Goal: Task Accomplishment & Management: Use online tool/utility

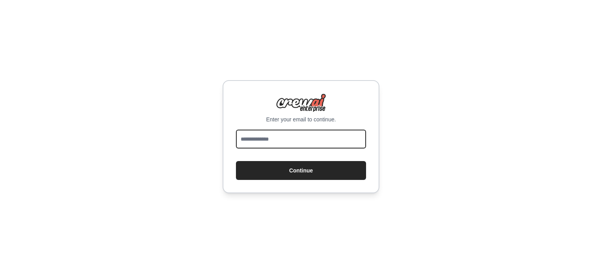
drag, startPoint x: 0, startPoint y: 0, endPoint x: 279, endPoint y: 138, distance: 311.5
click at [279, 138] on input "email" at bounding box center [301, 138] width 130 height 19
type input "**********"
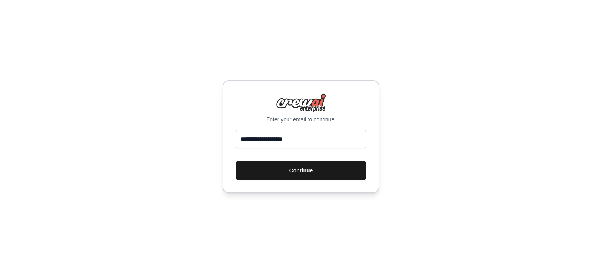
click at [303, 175] on button "Continue" at bounding box center [301, 170] width 130 height 19
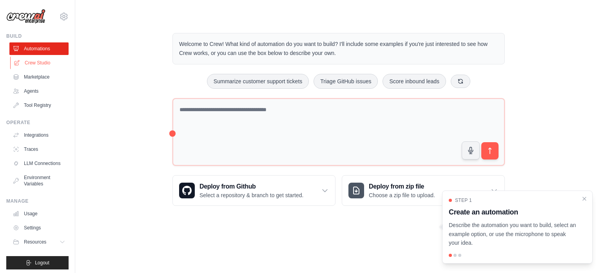
click at [36, 64] on link "Crew Studio" at bounding box center [39, 62] width 59 height 13
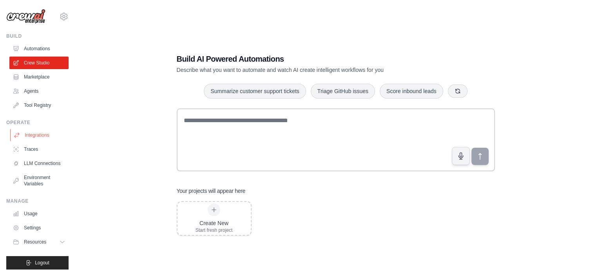
click at [29, 135] on link "Integrations" at bounding box center [39, 135] width 59 height 13
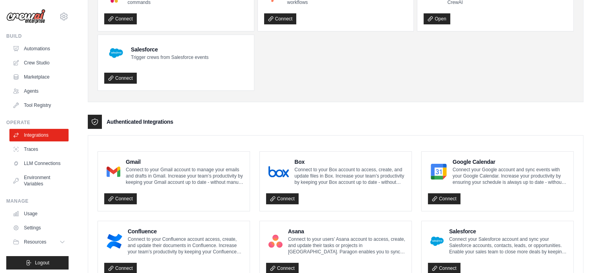
scroll to position [86, 0]
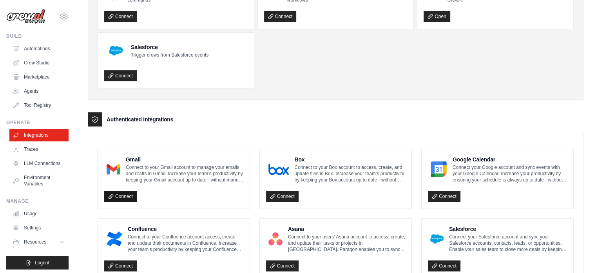
click at [125, 195] on link "Connect" at bounding box center [120, 196] width 33 height 11
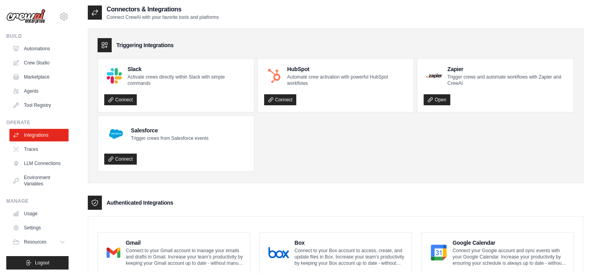
scroll to position [0, 0]
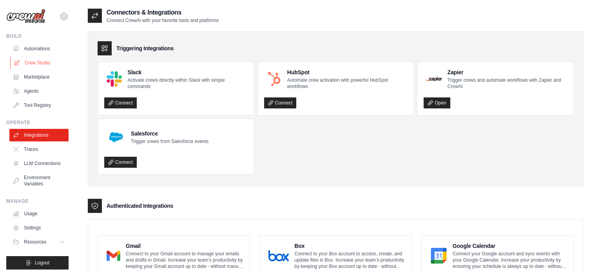
click at [41, 61] on link "Crew Studio" at bounding box center [39, 62] width 59 height 13
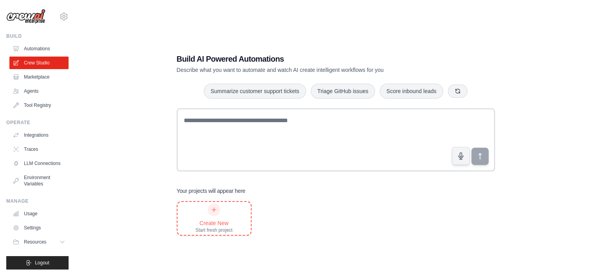
click at [216, 208] on icon at bounding box center [214, 209] width 6 height 6
click at [36, 133] on link "Integrations" at bounding box center [39, 135] width 59 height 13
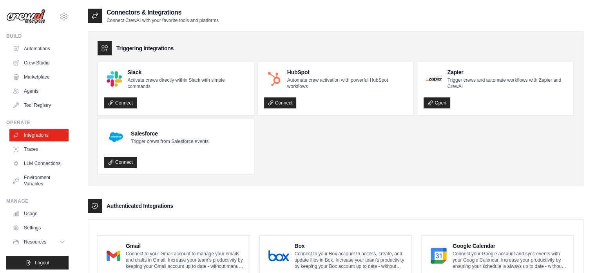
scroll to position [91, 0]
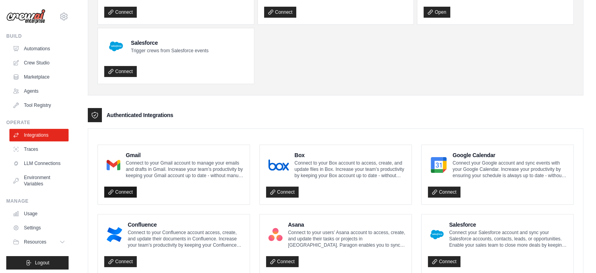
click at [127, 189] on link "Connect" at bounding box center [120, 191] width 33 height 11
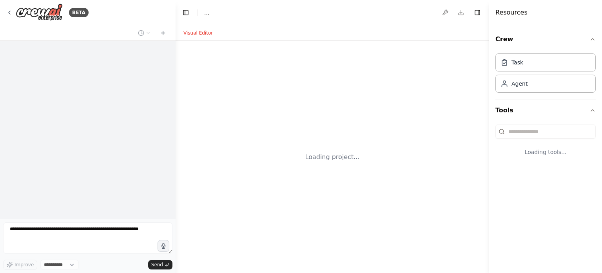
select select "****"
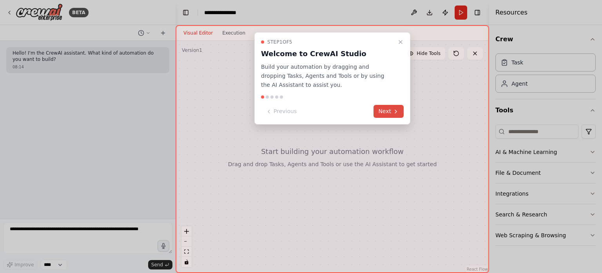
click at [391, 108] on button "Next" at bounding box center [389, 111] width 30 height 13
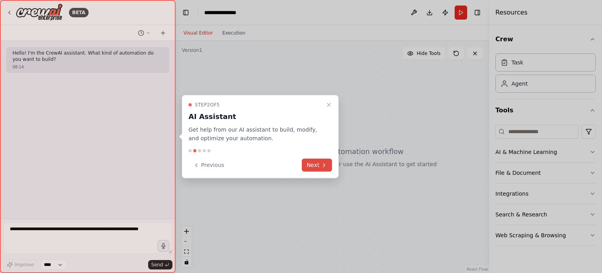
click at [312, 165] on button "Next" at bounding box center [317, 164] width 30 height 13
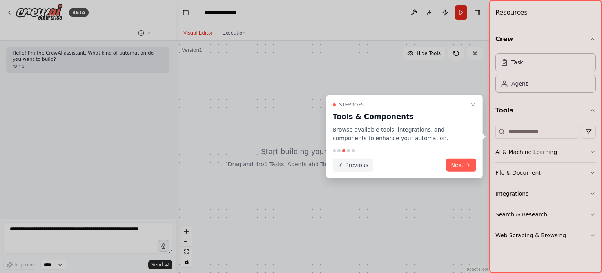
click at [350, 165] on button "Previous" at bounding box center [353, 164] width 40 height 13
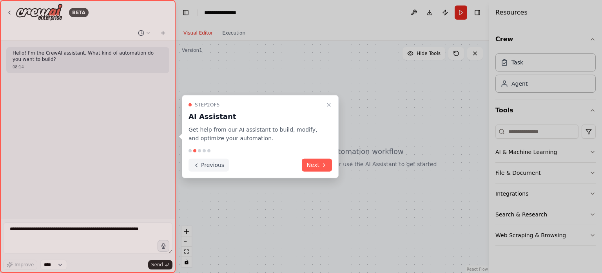
click at [205, 163] on button "Previous" at bounding box center [209, 164] width 40 height 13
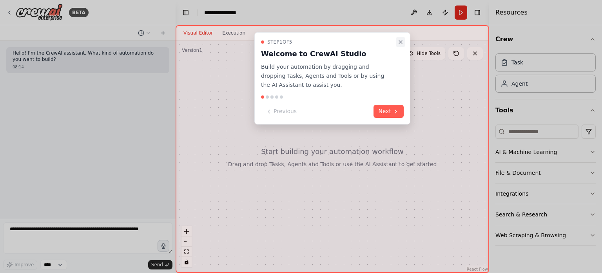
click at [401, 42] on icon "Close walkthrough" at bounding box center [401, 42] width 6 height 6
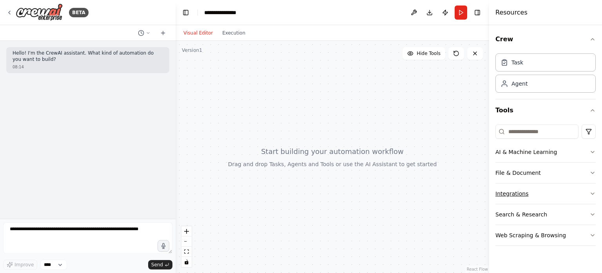
click at [579, 194] on button "Integrations" at bounding box center [546, 193] width 100 height 20
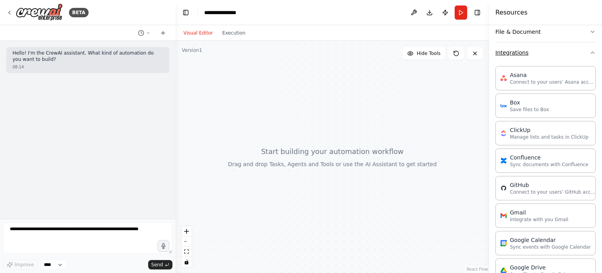
scroll to position [141, 0]
click at [527, 215] on p "Integrate with you Gmail" at bounding box center [539, 218] width 58 height 6
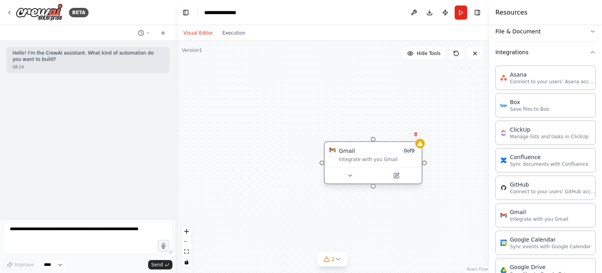
drag, startPoint x: 423, startPoint y: 168, endPoint x: 341, endPoint y: 151, distance: 83.4
click at [341, 151] on div "Gmail" at bounding box center [347, 151] width 16 height 8
click at [416, 132] on icon at bounding box center [416, 134] width 5 height 5
click at [397, 134] on button "Confirm" at bounding box center [394, 133] width 28 height 9
